Goal: Transaction & Acquisition: Purchase product/service

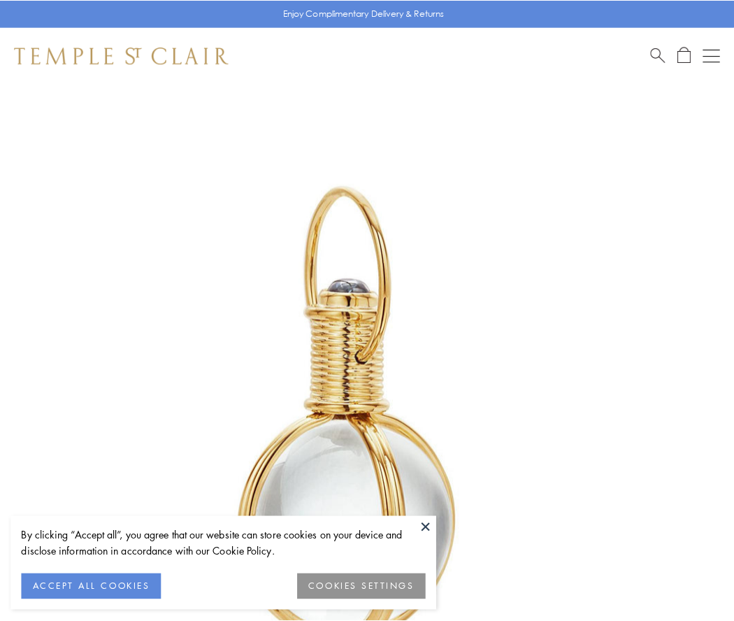
scroll to position [365, 0]
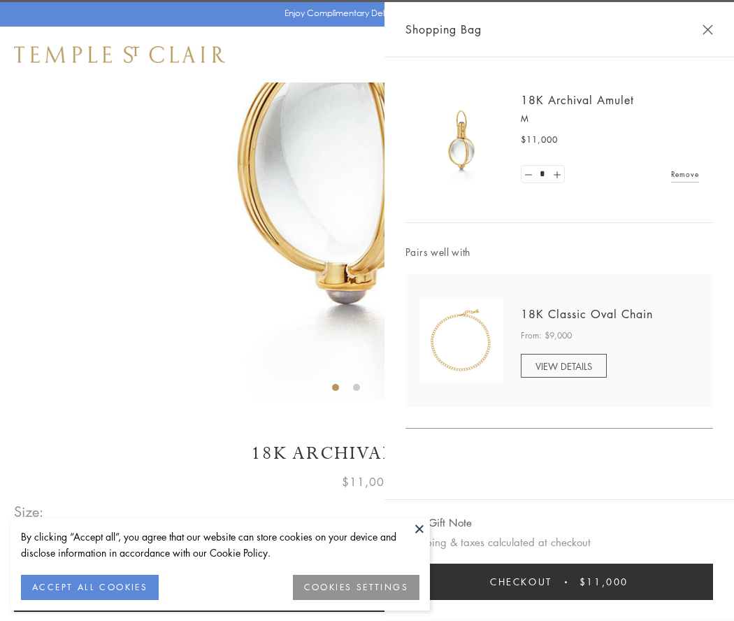
click at [559, 582] on button "Checkout $11,000" at bounding box center [560, 582] width 308 height 36
